Goal: Information Seeking & Learning: Learn about a topic

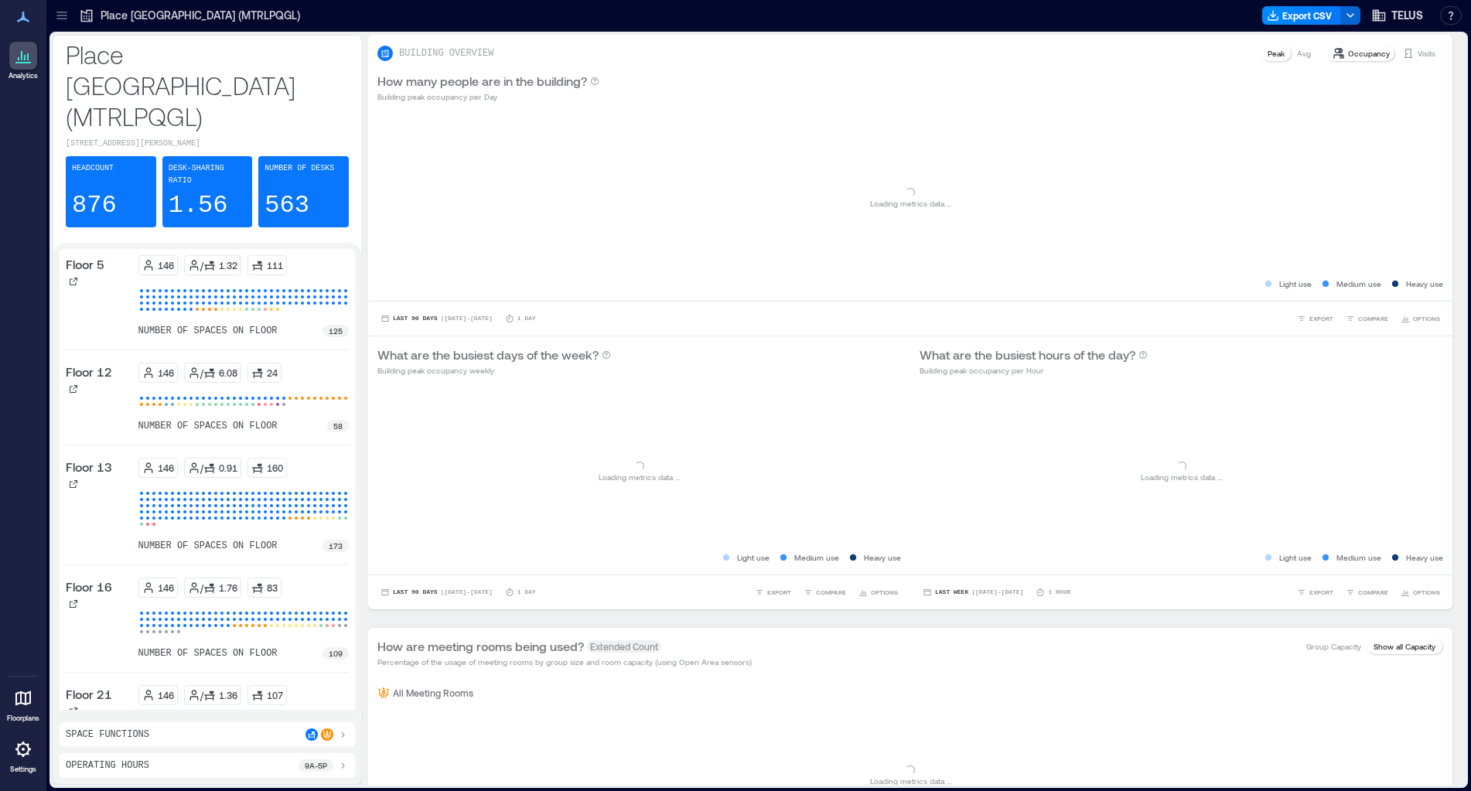
click at [63, 11] on icon at bounding box center [61, 15] width 15 height 15
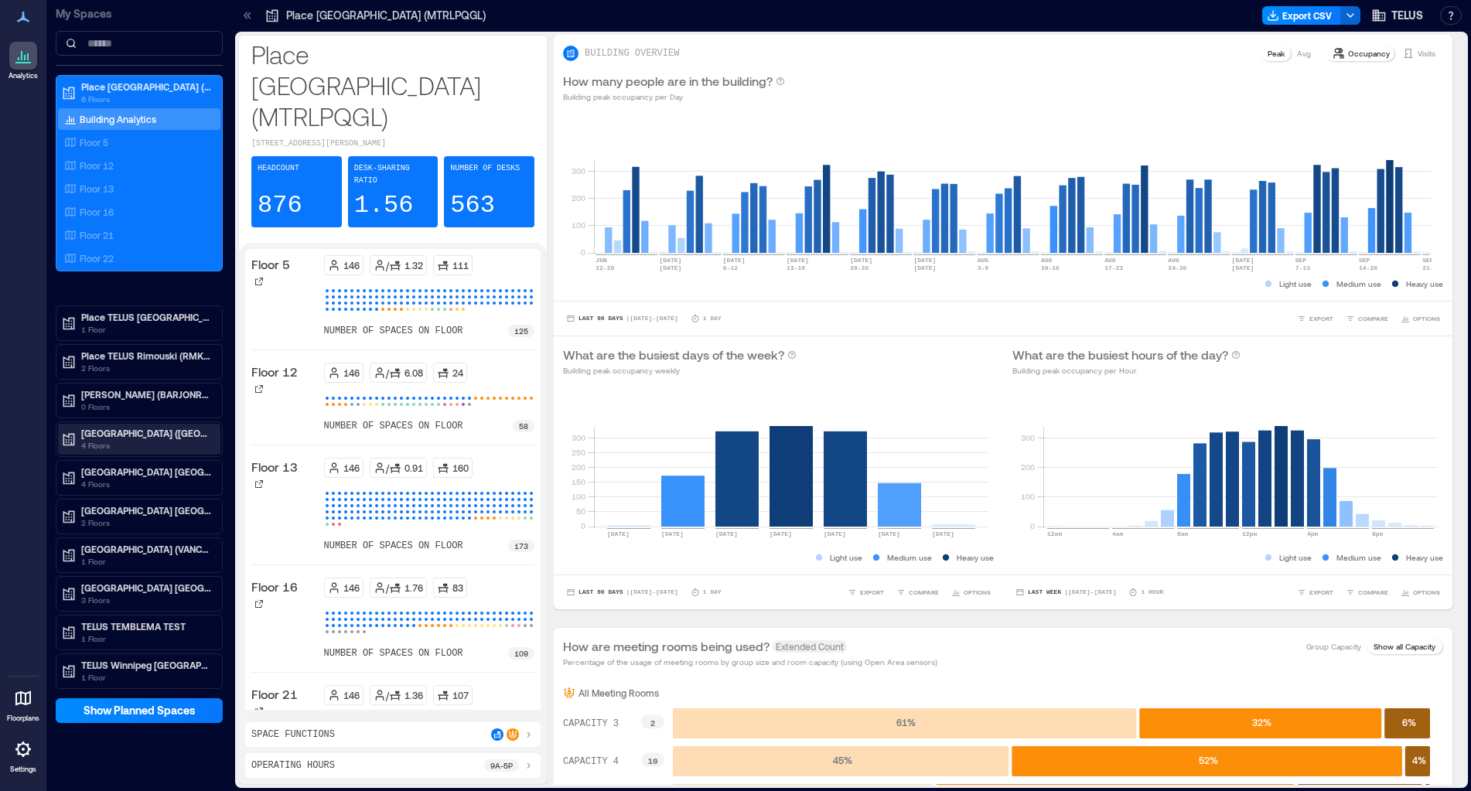
click at [135, 441] on p "4 Floors" at bounding box center [146, 445] width 130 height 12
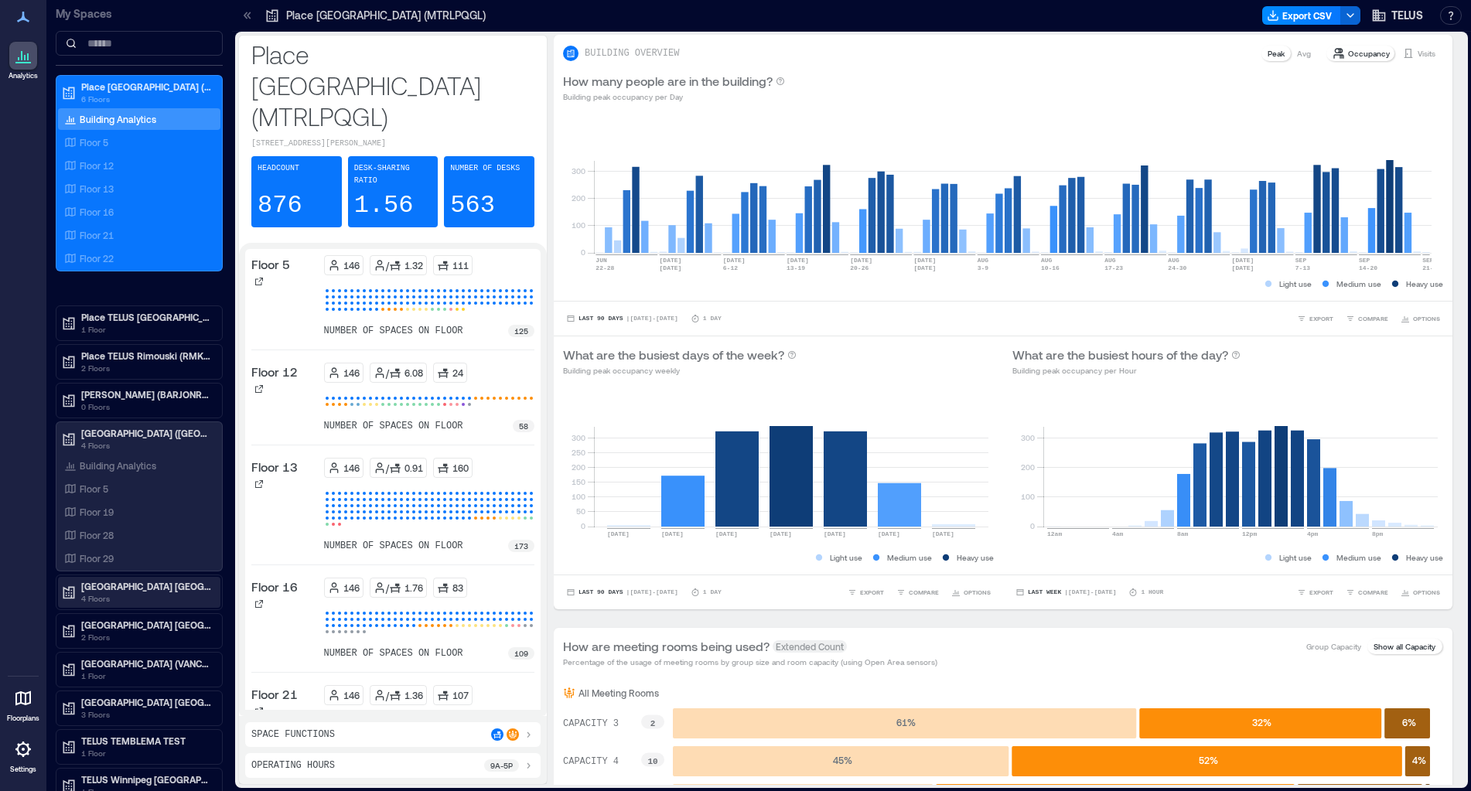
click at [131, 586] on p "[GEOGRAPHIC_DATA] [GEOGRAPHIC_DATA]-4519 (BNBYBCDW)" at bounding box center [146, 586] width 130 height 12
click at [104, 661] on p "2nd Floor" at bounding box center [99, 665] width 39 height 12
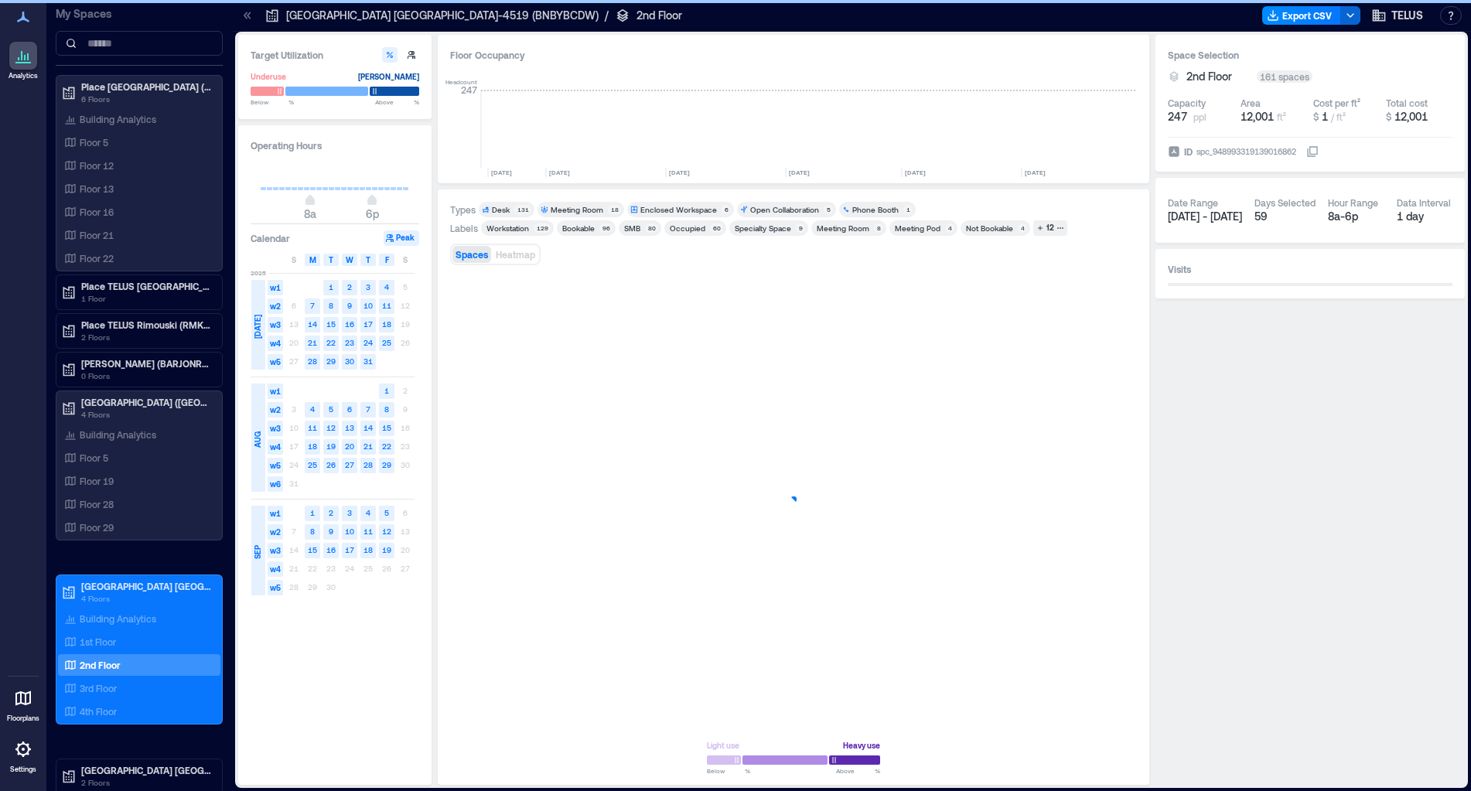
scroll to position [0, 2560]
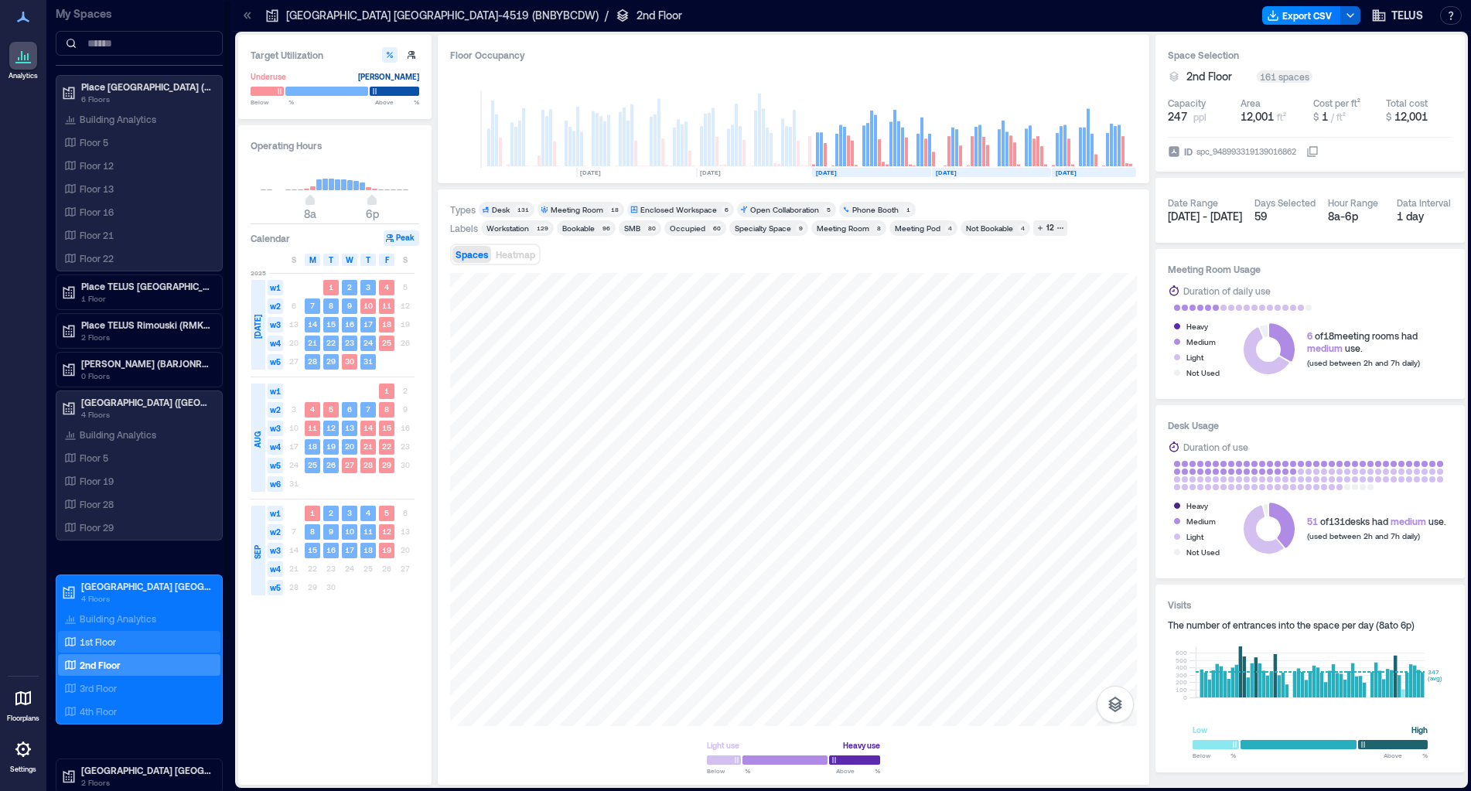
click at [89, 640] on p "1st Floor" at bounding box center [98, 642] width 36 height 12
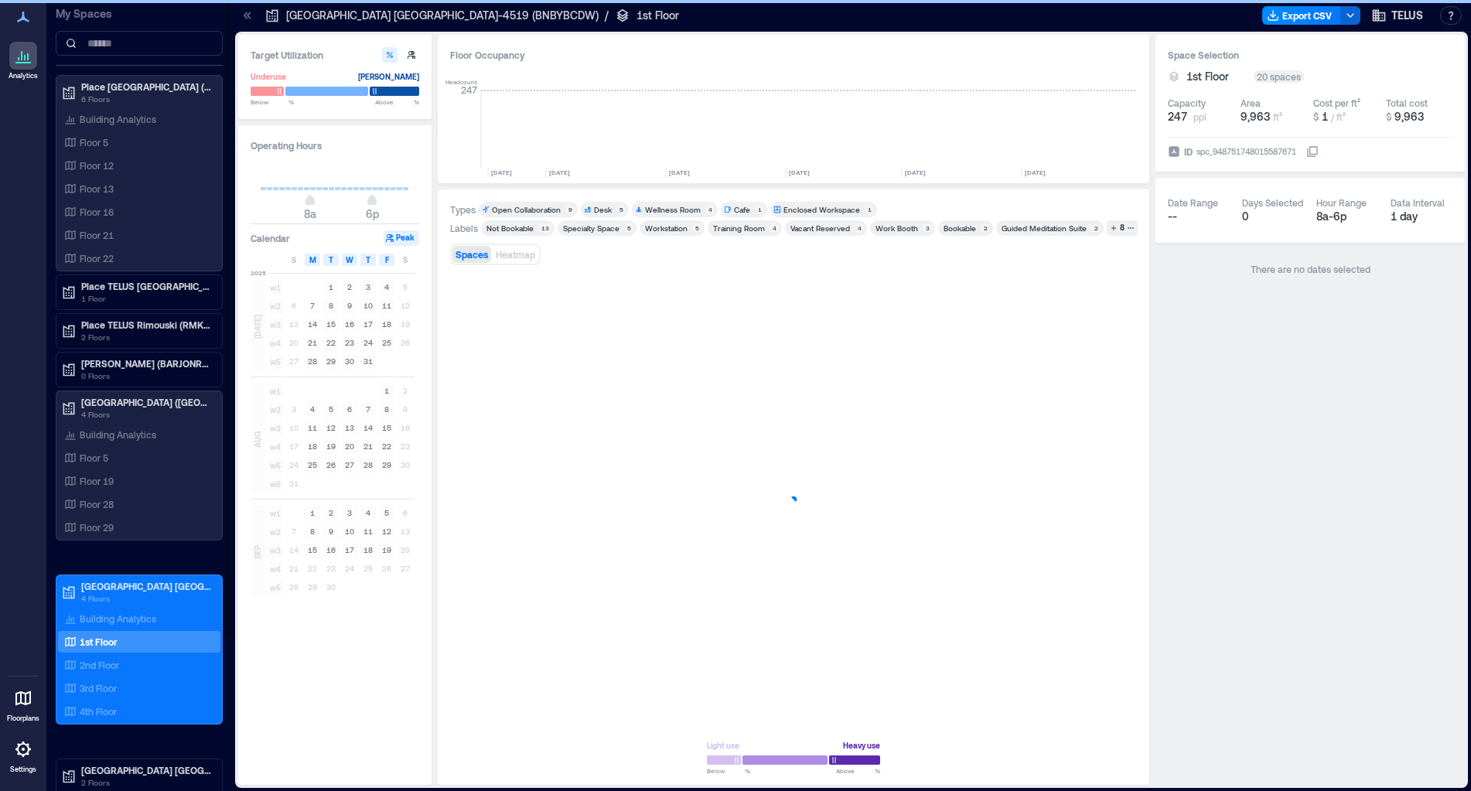
scroll to position [0, 2560]
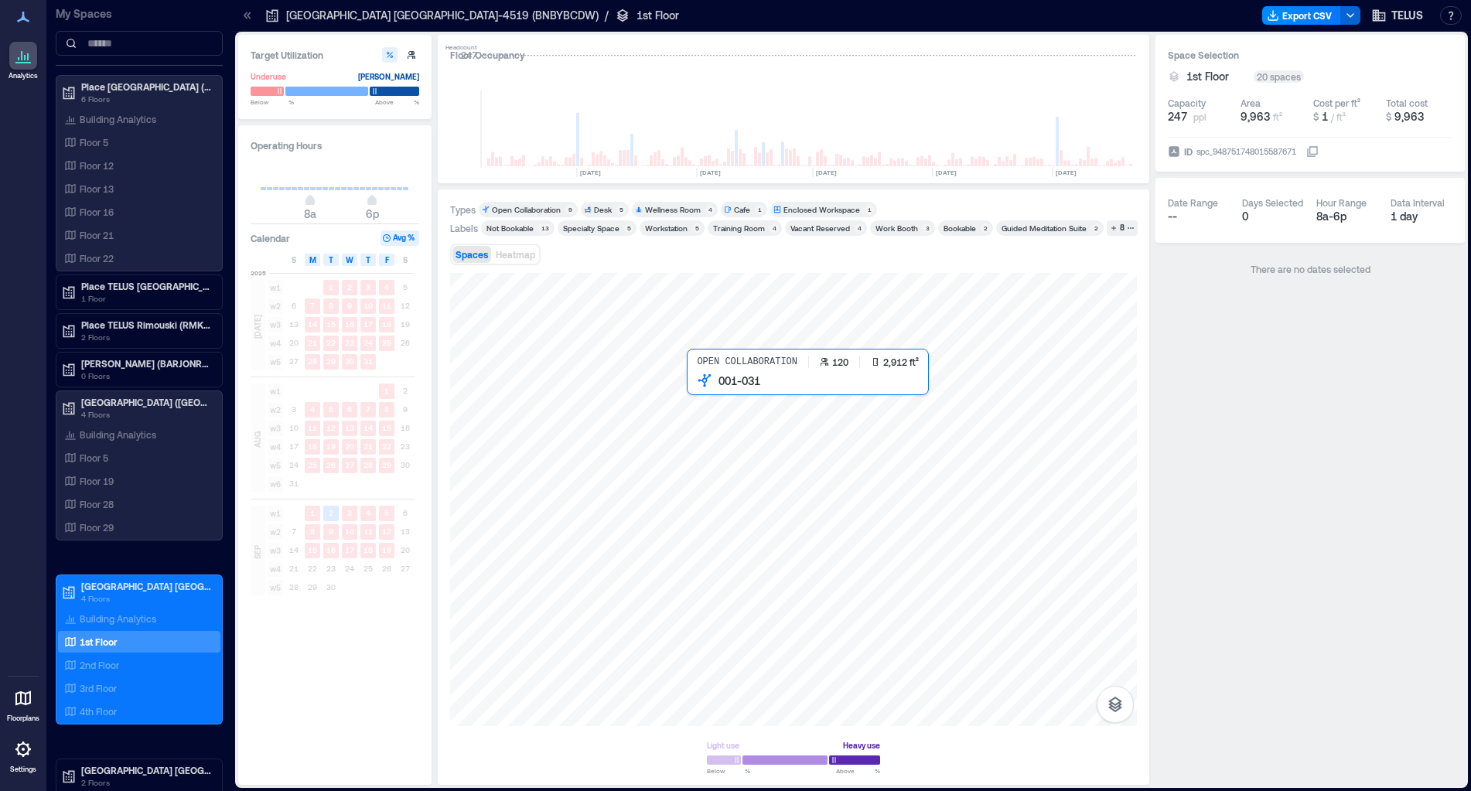
click at [869, 411] on div at bounding box center [793, 499] width 687 height 453
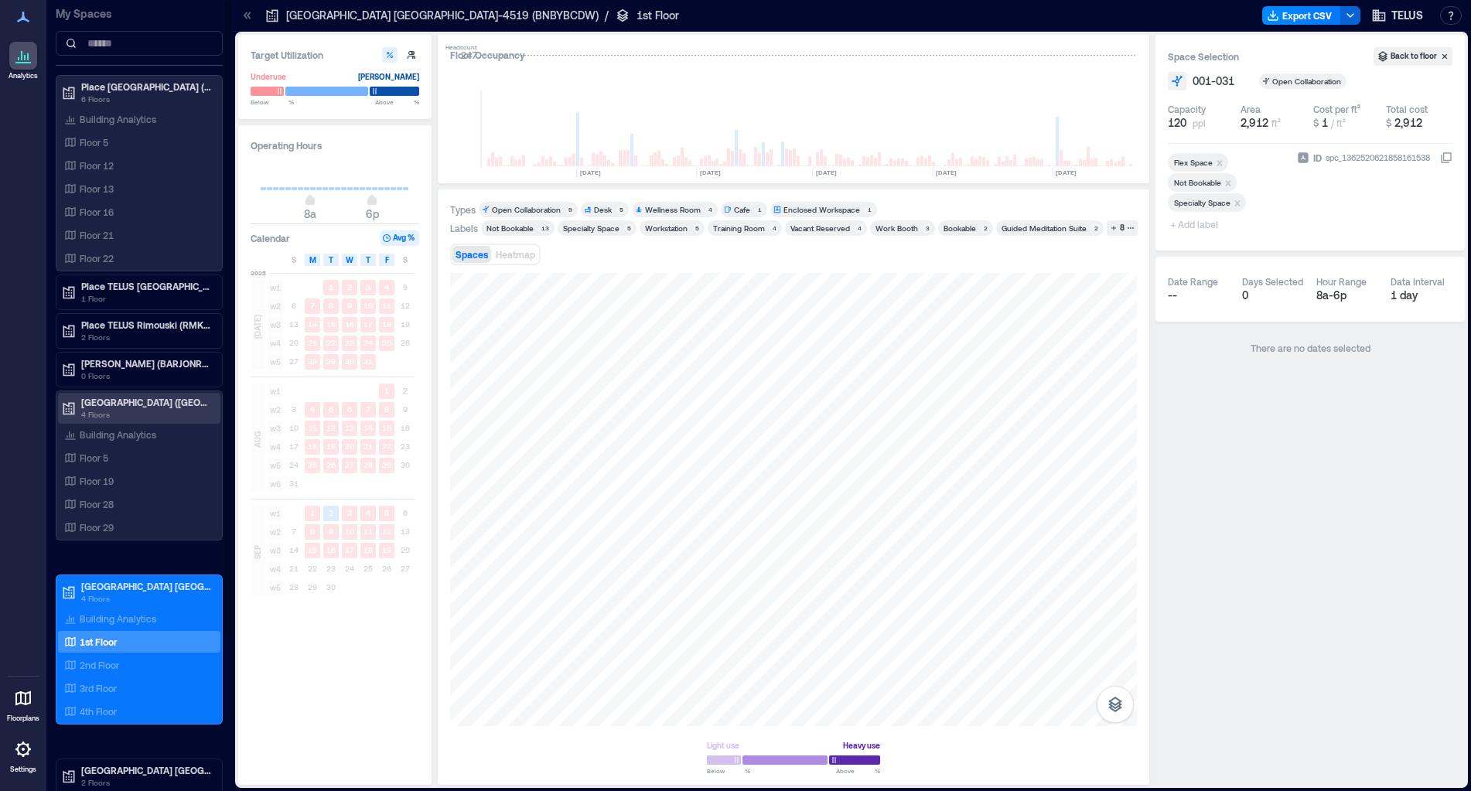
scroll to position [192, 0]
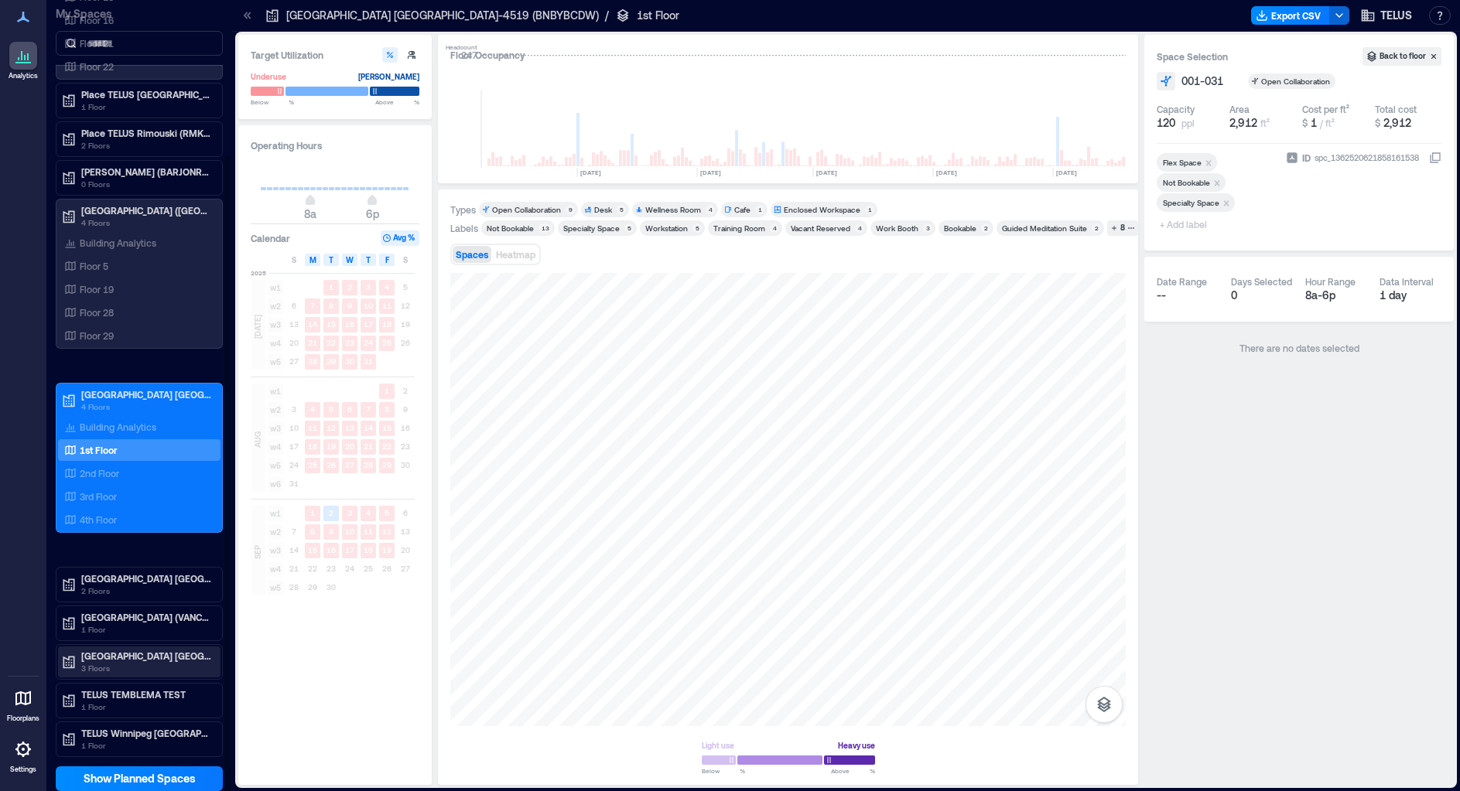
click at [140, 660] on p "[GEOGRAPHIC_DATA] [GEOGRAPHIC_DATA]" at bounding box center [146, 656] width 130 height 12
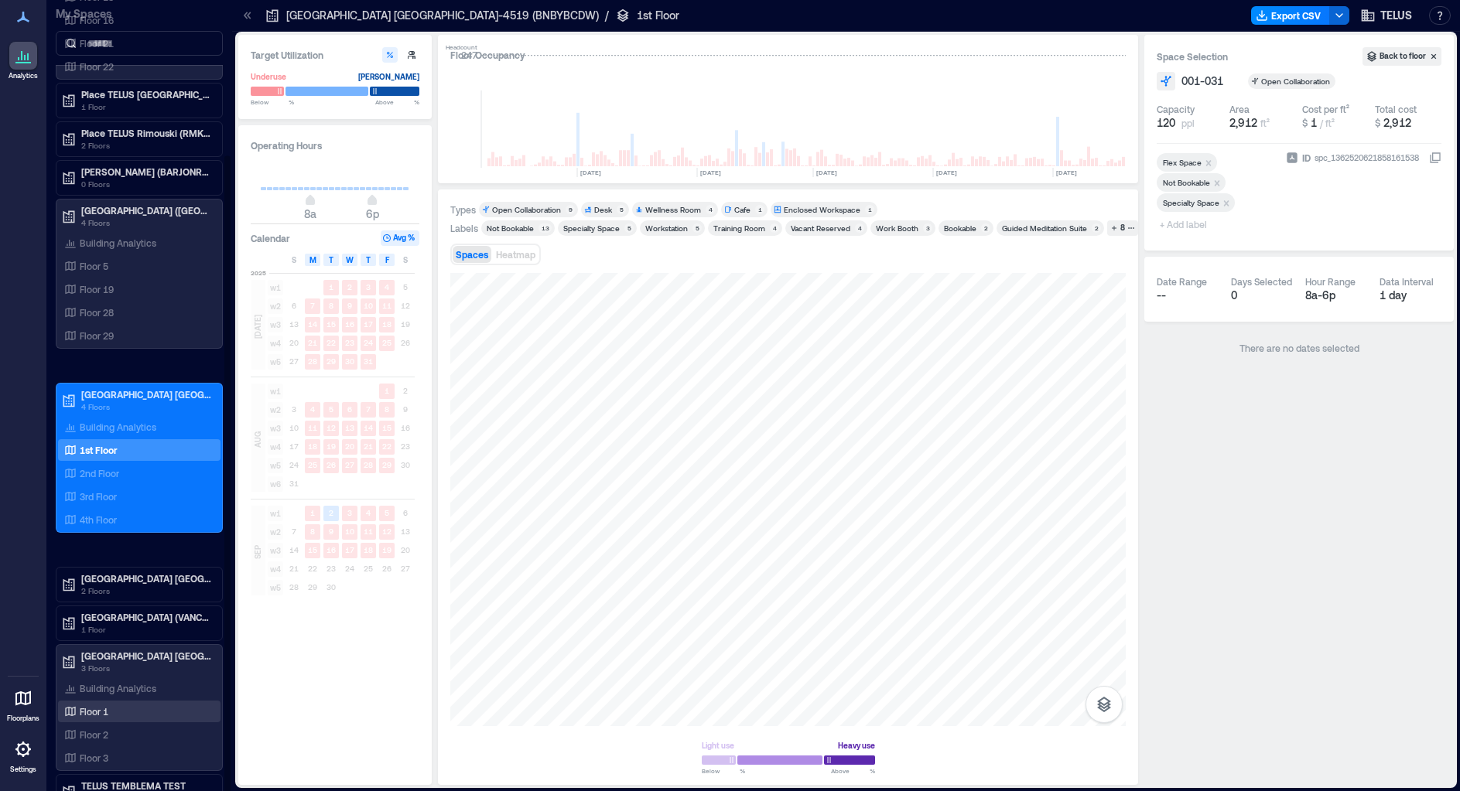
click at [99, 714] on p "Floor 1" at bounding box center [94, 711] width 29 height 12
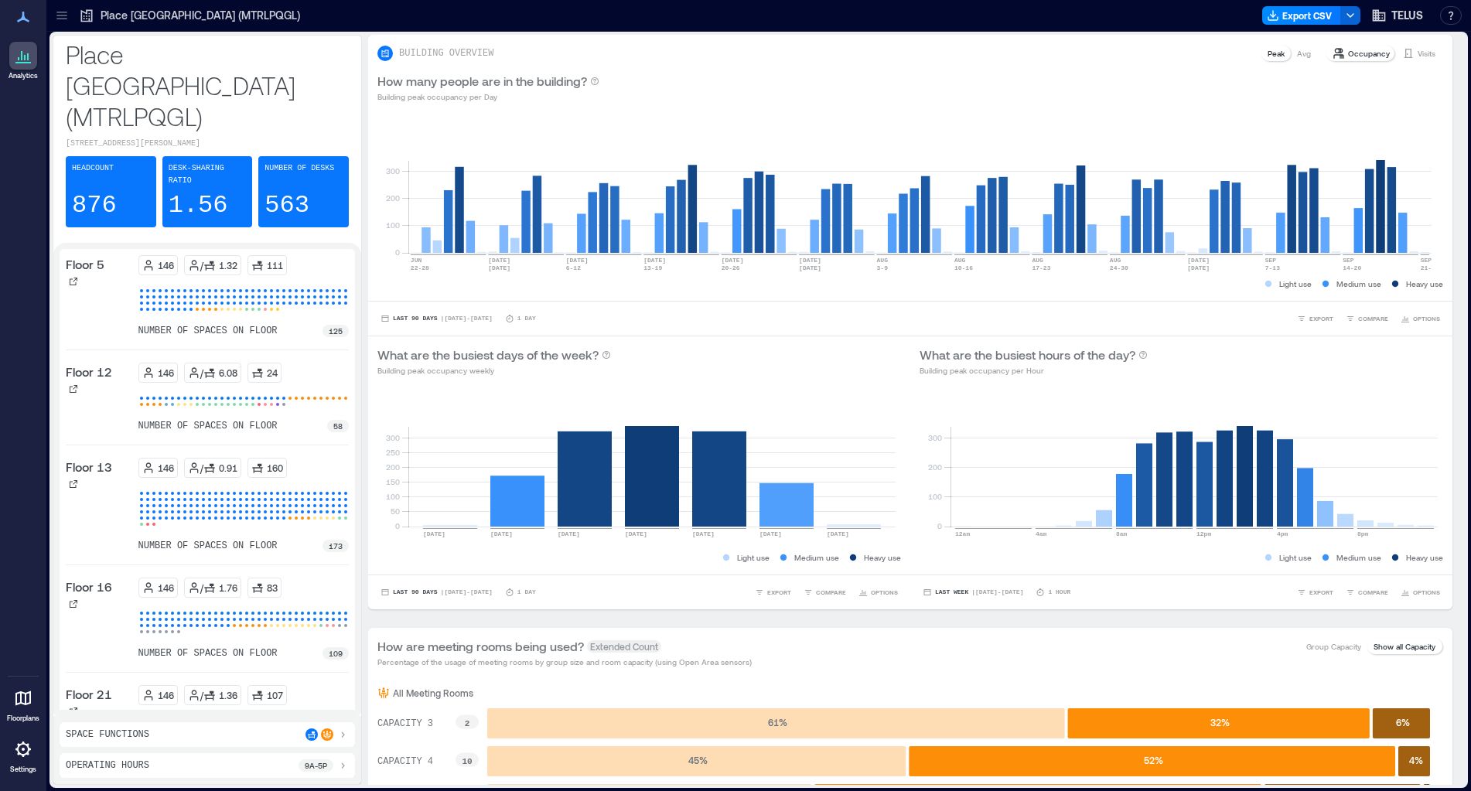
click at [52, 12] on div at bounding box center [62, 15] width 25 height 25
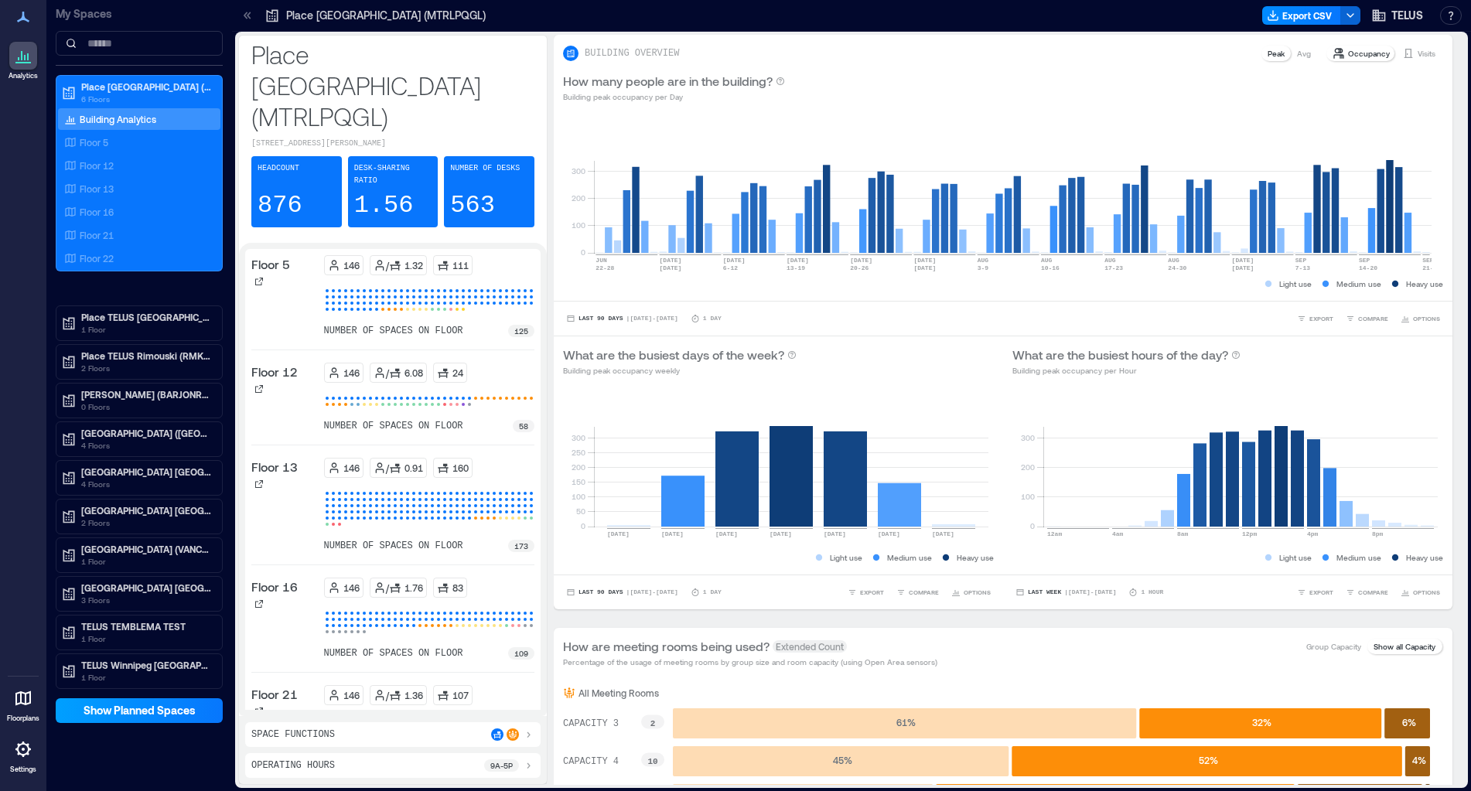
click at [148, 709] on span "Show Planned Spaces" at bounding box center [140, 710] width 112 height 15
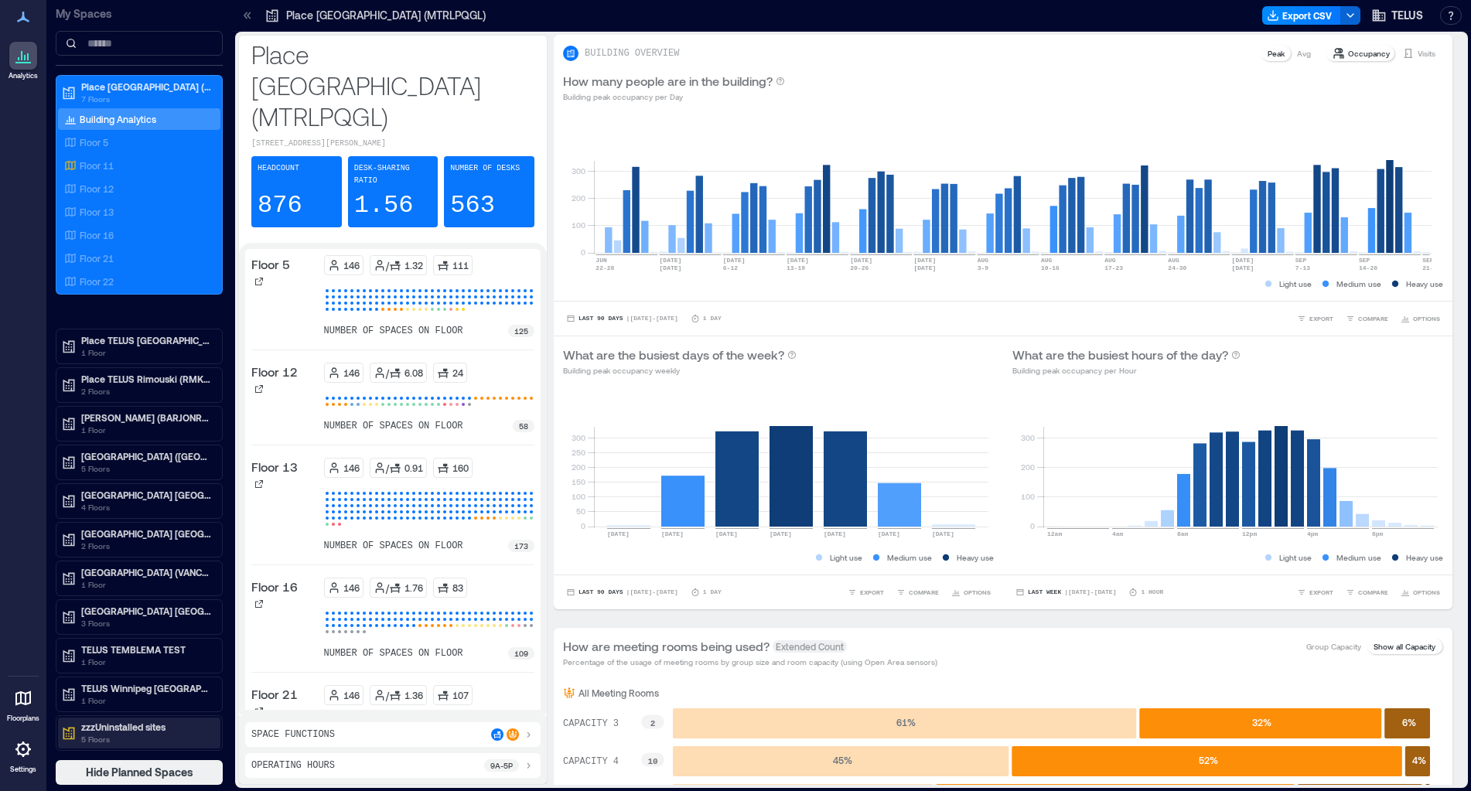
click at [142, 739] on p "5 Floors" at bounding box center [146, 739] width 130 height 12
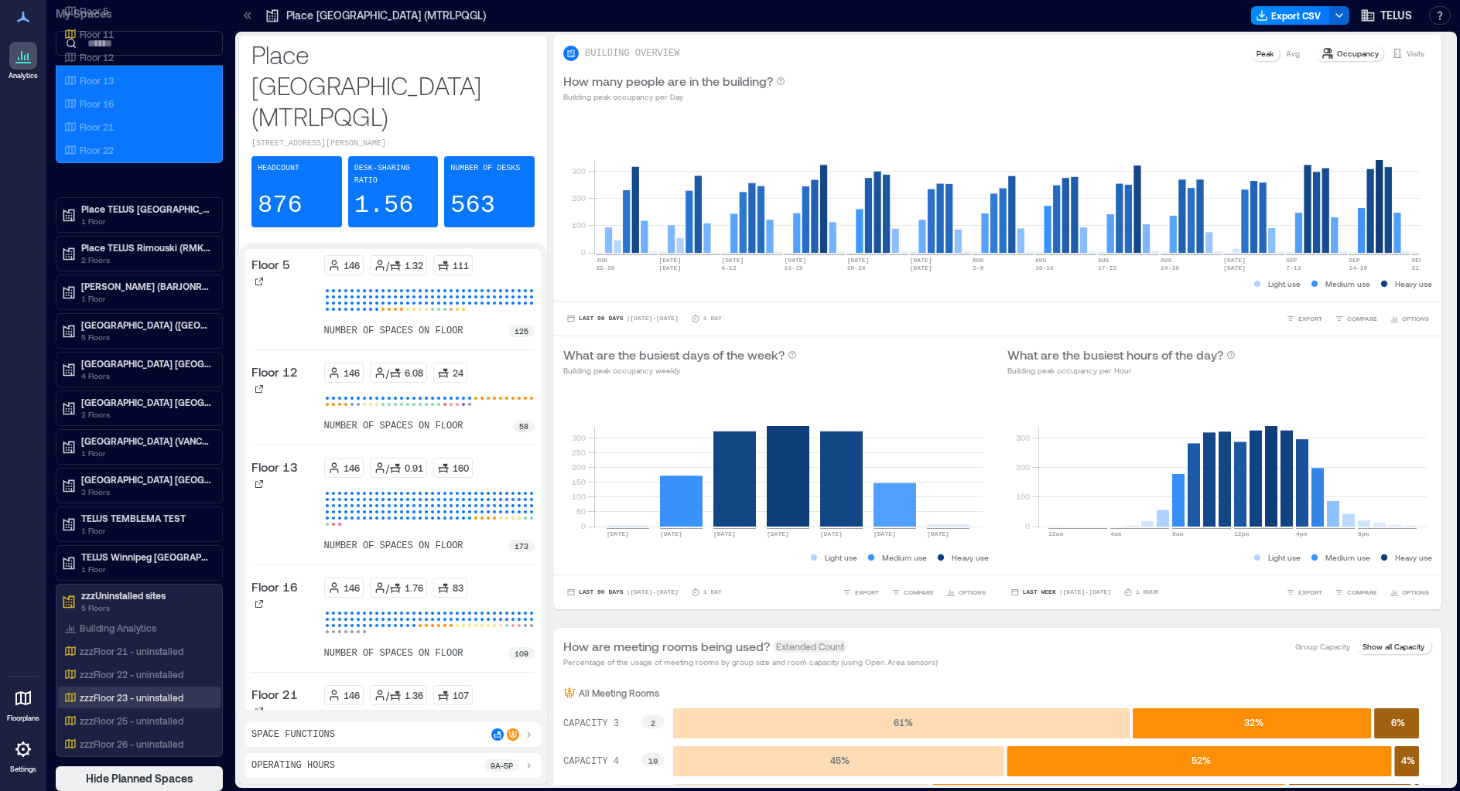
click at [137, 693] on p "zzzFloor 23 - uninstalled" at bounding box center [132, 698] width 104 height 12
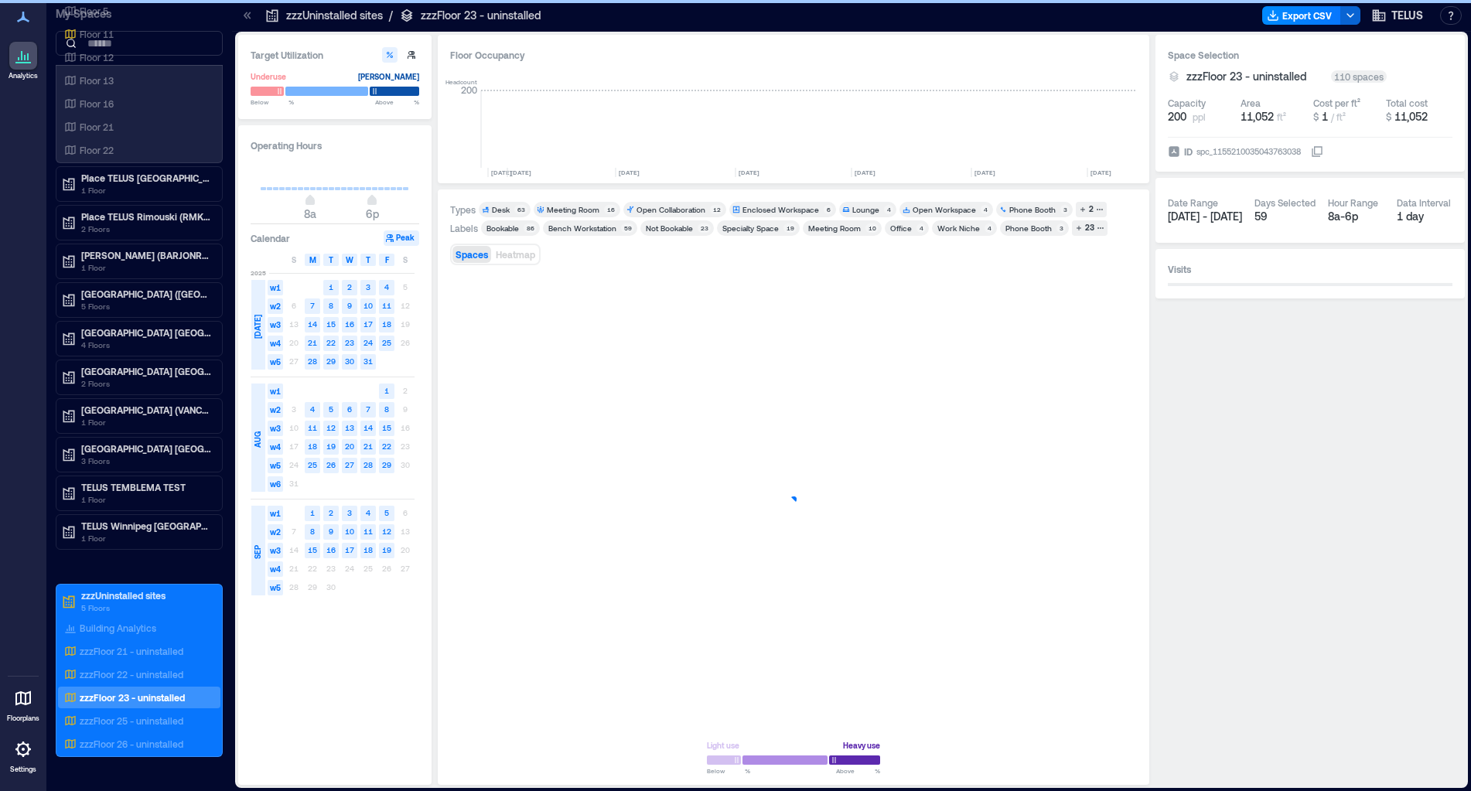
scroll to position [0, 3102]
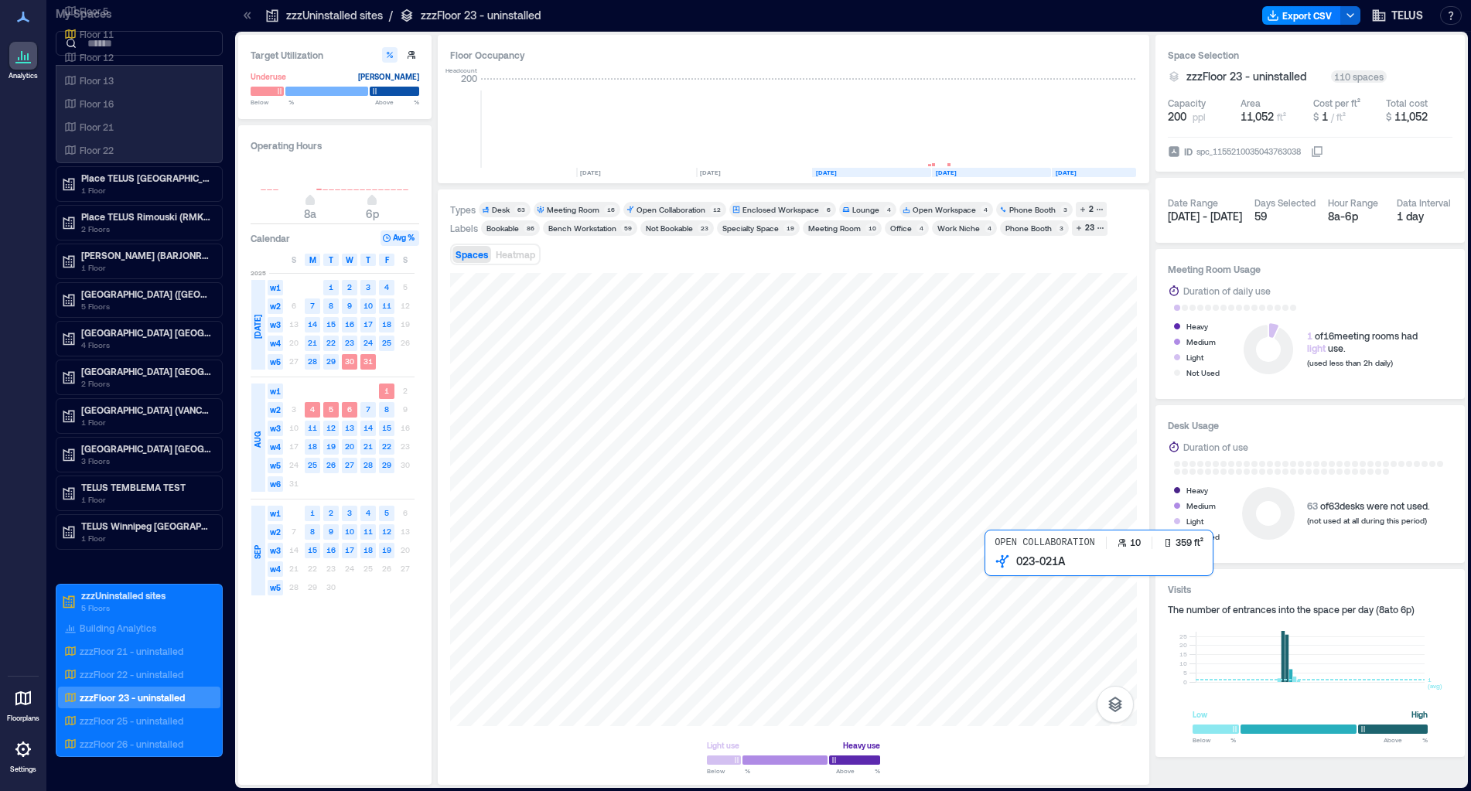
click at [1007, 594] on div at bounding box center [793, 499] width 687 height 453
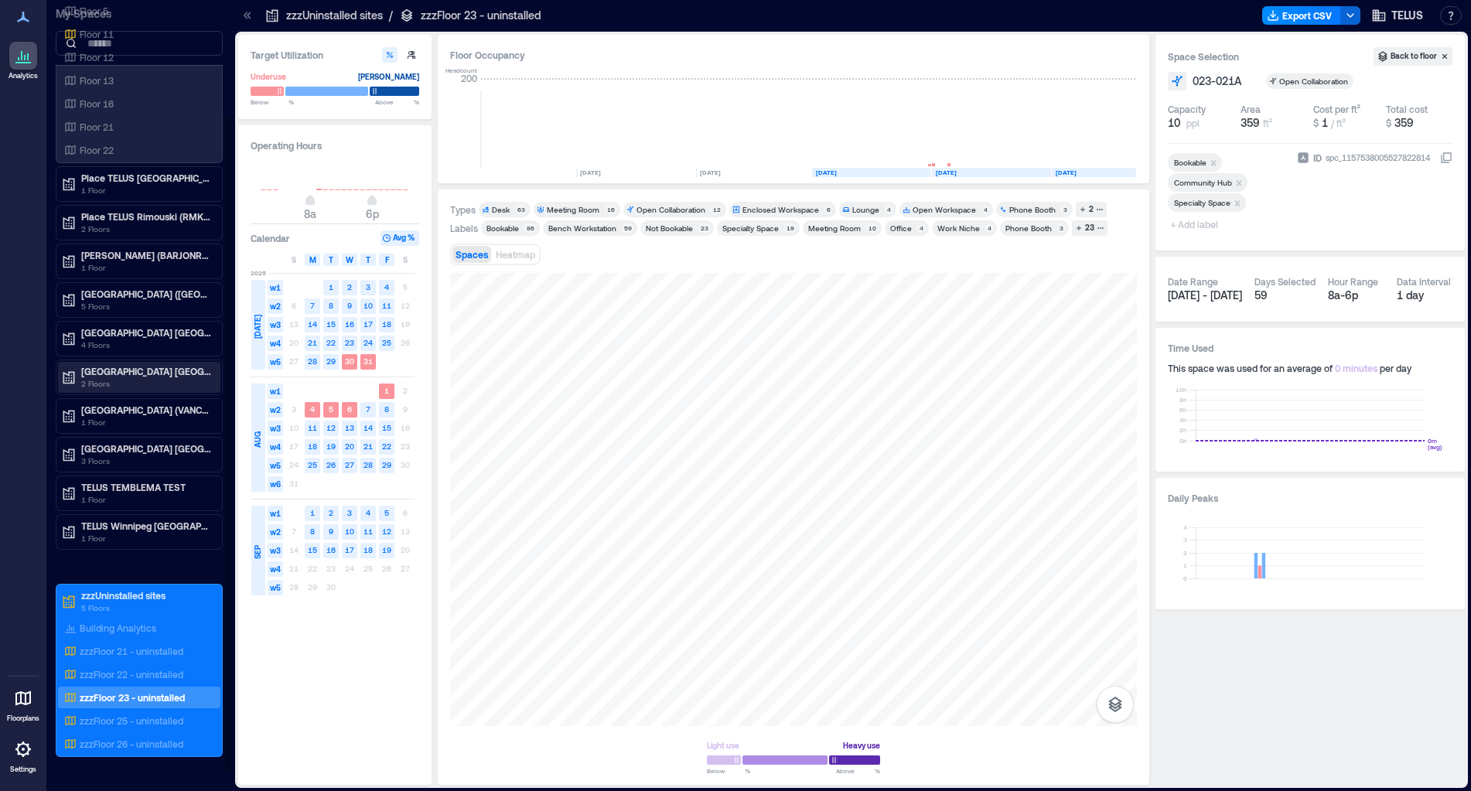
click at [128, 375] on p "[GEOGRAPHIC_DATA] [GEOGRAPHIC_DATA]" at bounding box center [146, 371] width 130 height 12
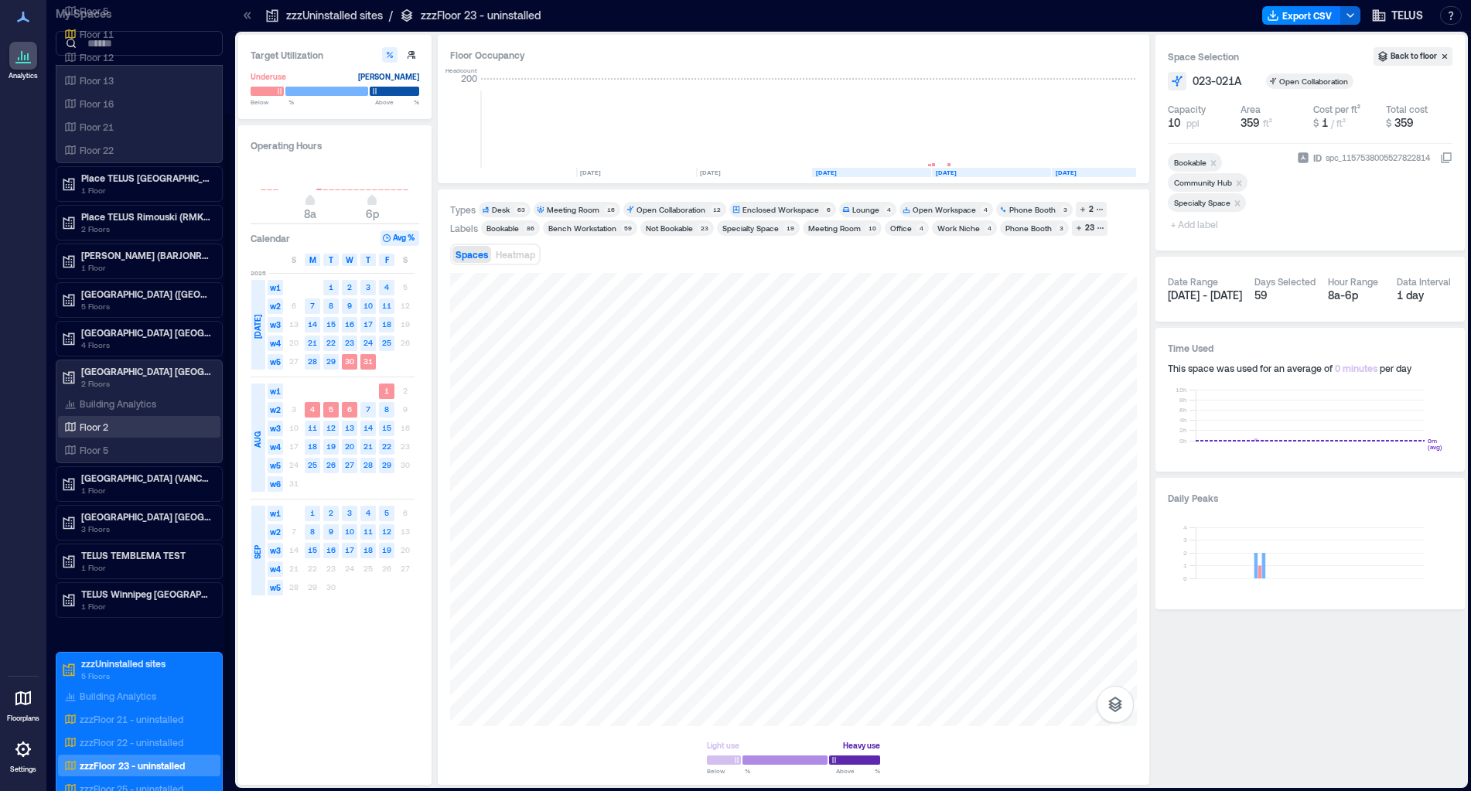
click at [87, 430] on p "Floor 2" at bounding box center [94, 427] width 29 height 12
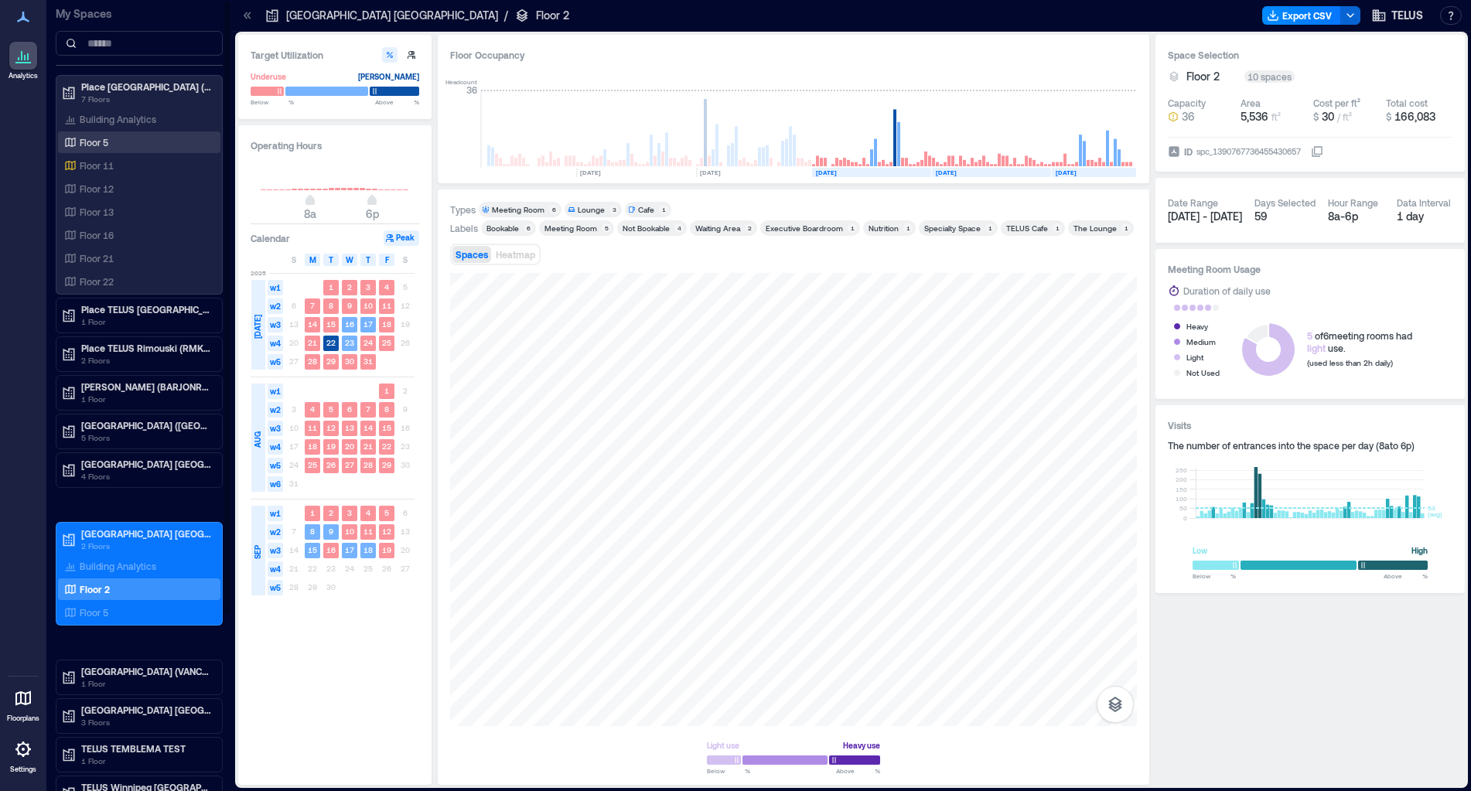
click at [116, 143] on div "Floor 5" at bounding box center [136, 142] width 150 height 15
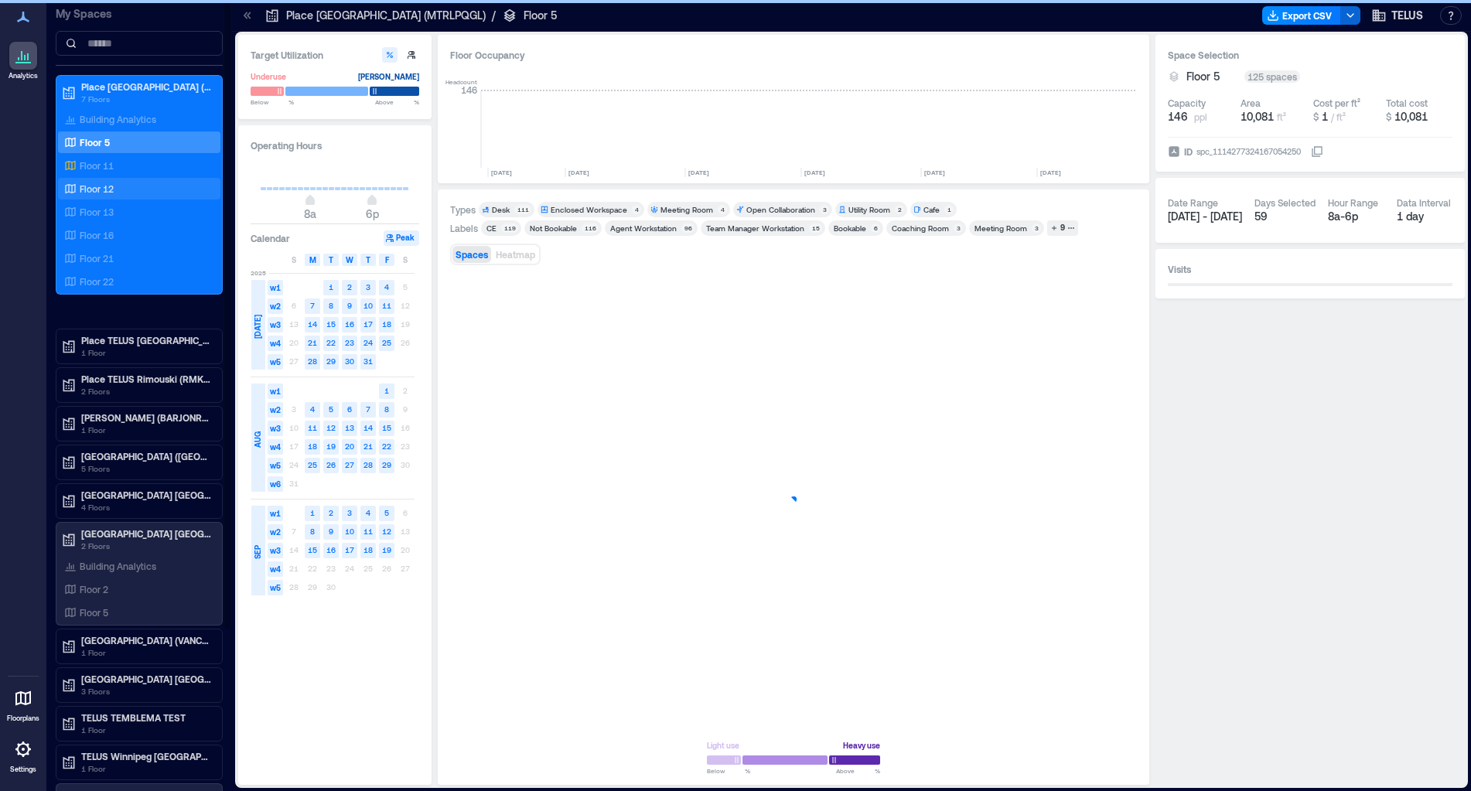
scroll to position [0, 2460]
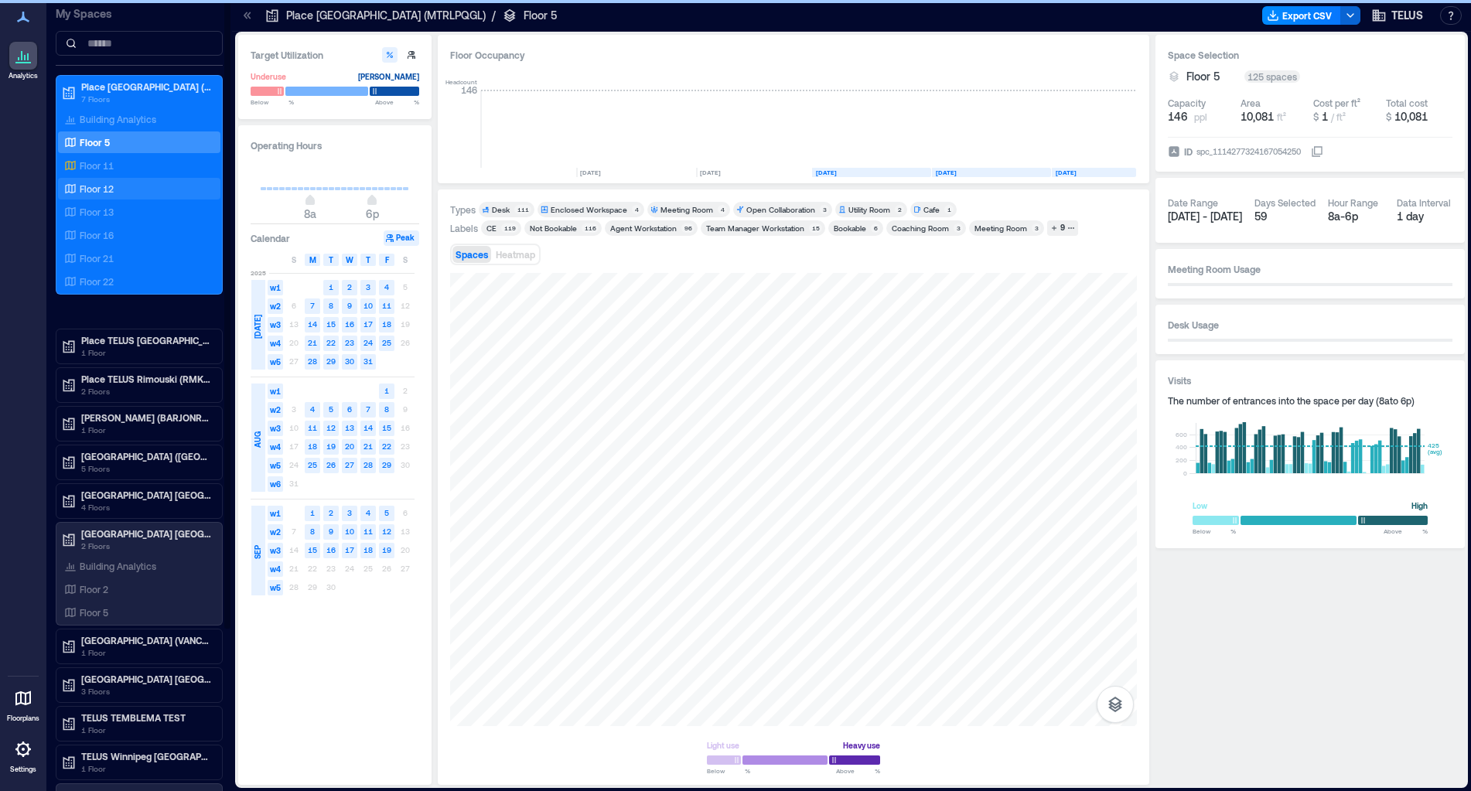
click at [105, 191] on p "Floor 12" at bounding box center [97, 189] width 34 height 12
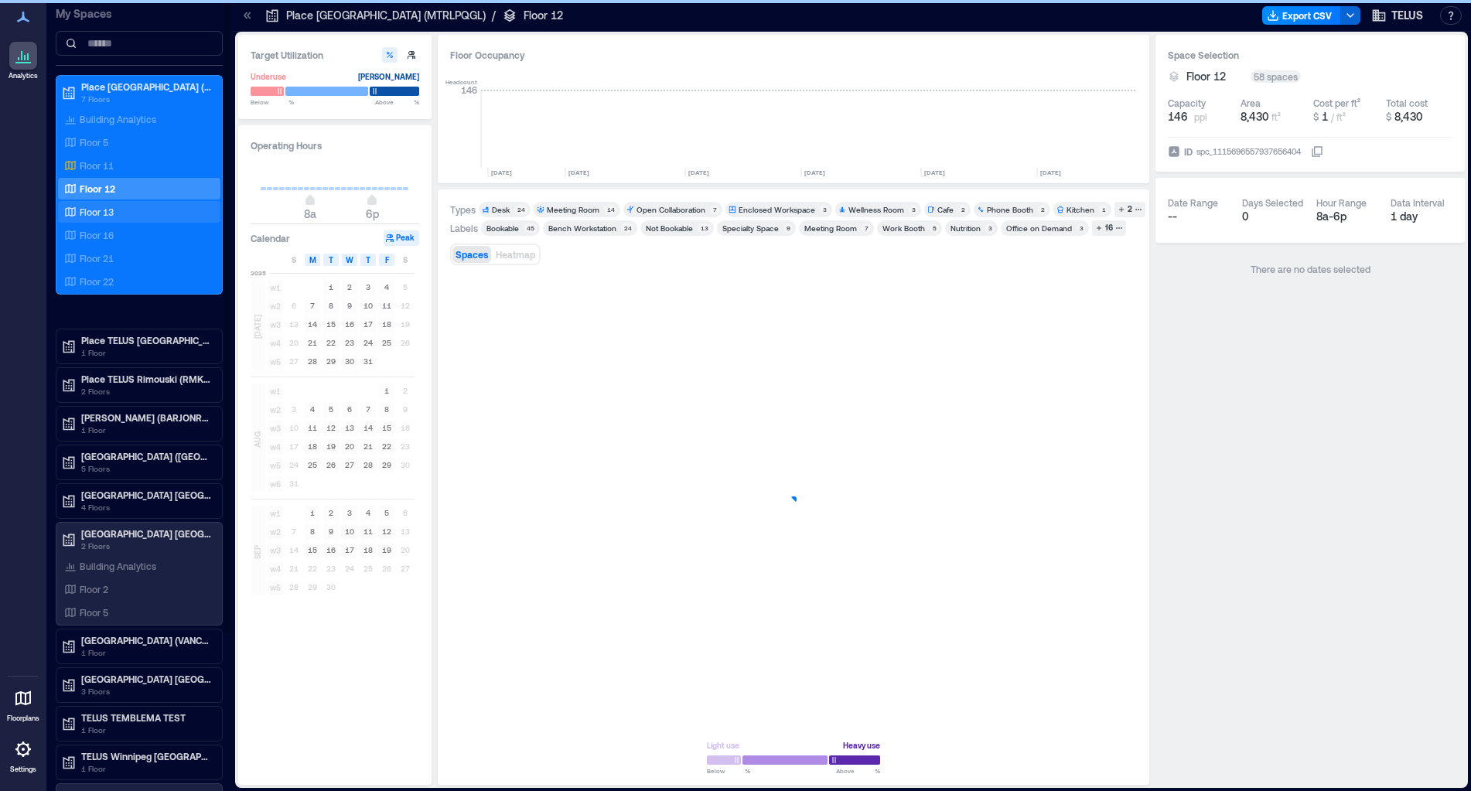
scroll to position [0, 2460]
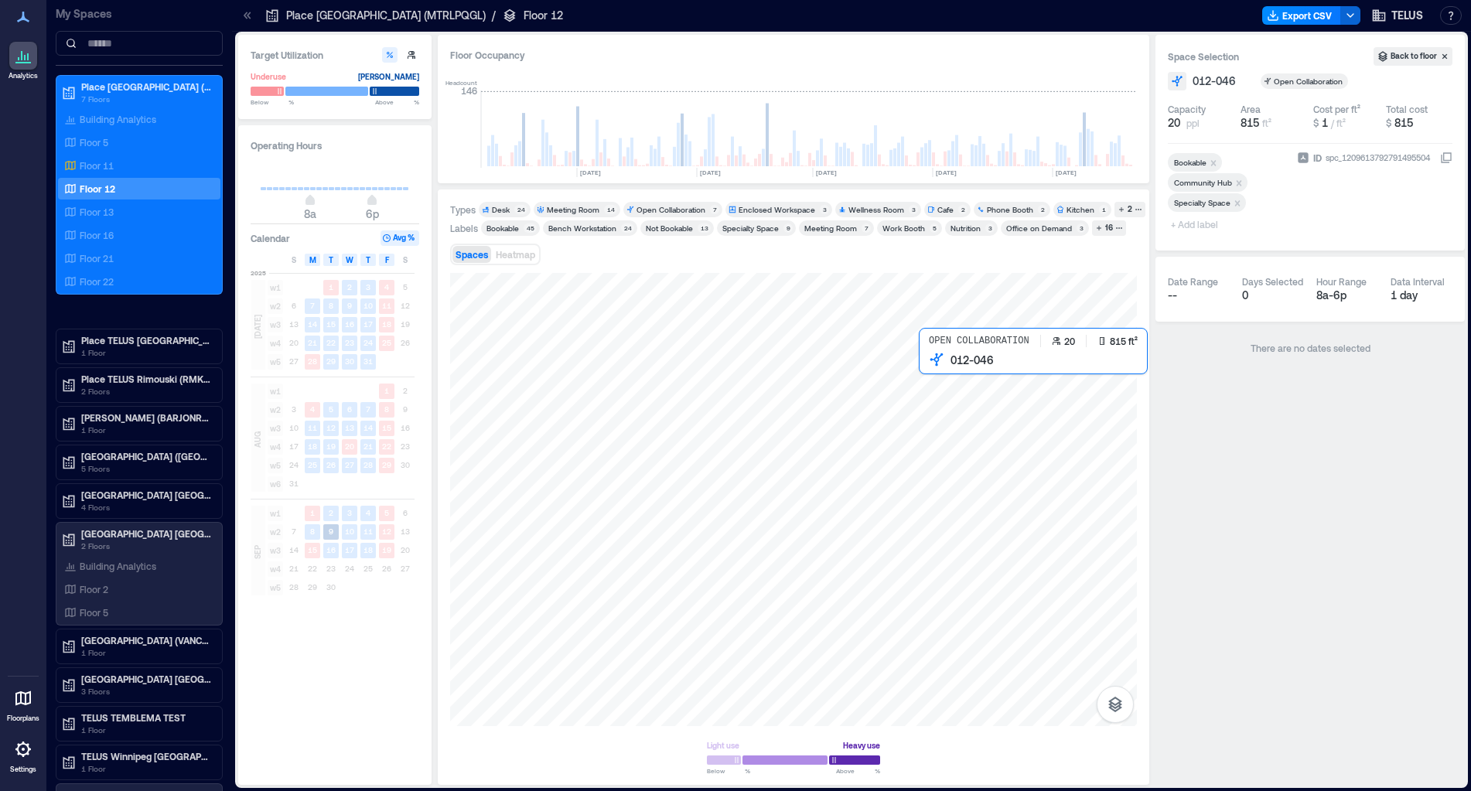
drag, startPoint x: 961, startPoint y: 394, endPoint x: 833, endPoint y: 315, distance: 150.0
click at [833, 315] on div at bounding box center [793, 499] width 687 height 453
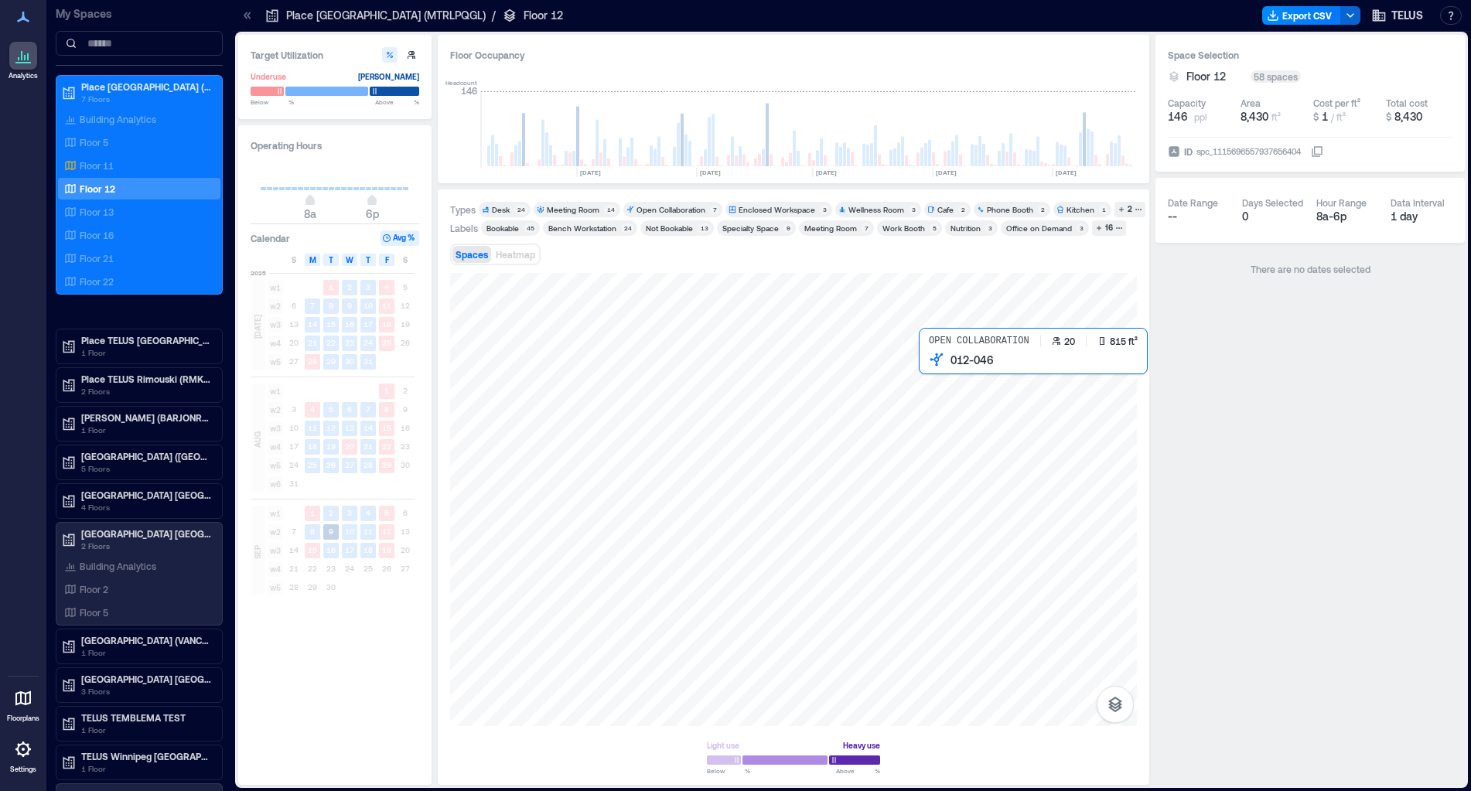
click at [944, 377] on div at bounding box center [793, 499] width 687 height 453
